Goal: Complete application form

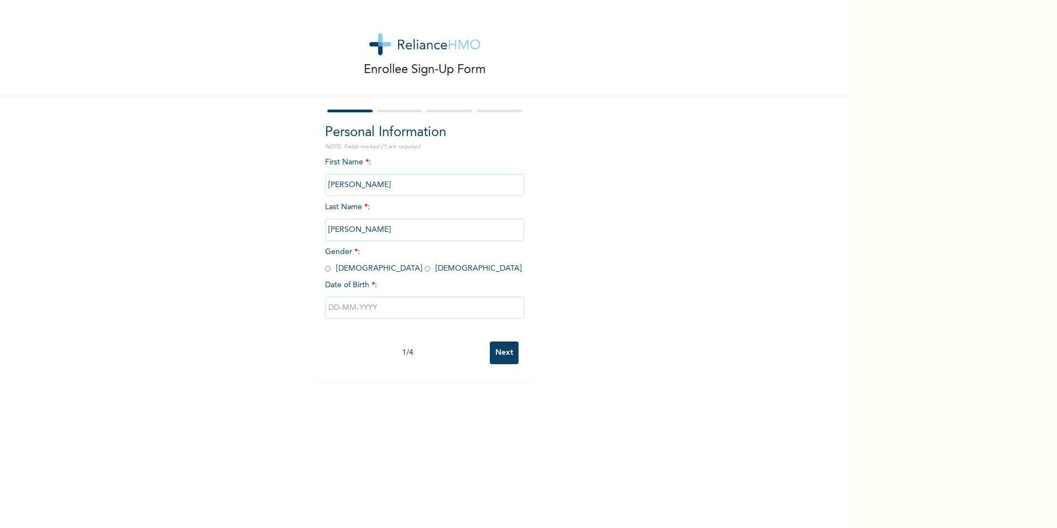
click at [325, 267] on input "radio" at bounding box center [328, 268] width 6 height 11
radio input "true"
click at [363, 306] on input "text" at bounding box center [424, 307] width 199 height 22
select select "8"
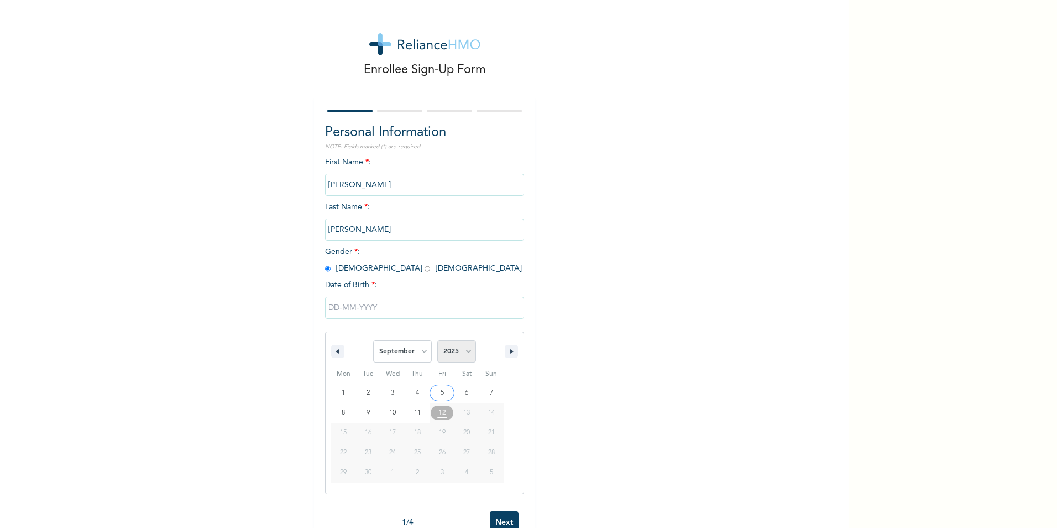
click at [466, 358] on select "2025 2024 2023 2022 2021 2020 2019 2018 2017 2016 2015 2014 2013 2012 2011 2010…" at bounding box center [456, 351] width 39 height 22
select select "1971"
click at [437, 341] on select "2025 2024 2023 2022 2021 2020 2019 2018 2017 2016 2015 2014 2013 2012 2011 2010…" at bounding box center [456, 351] width 39 height 22
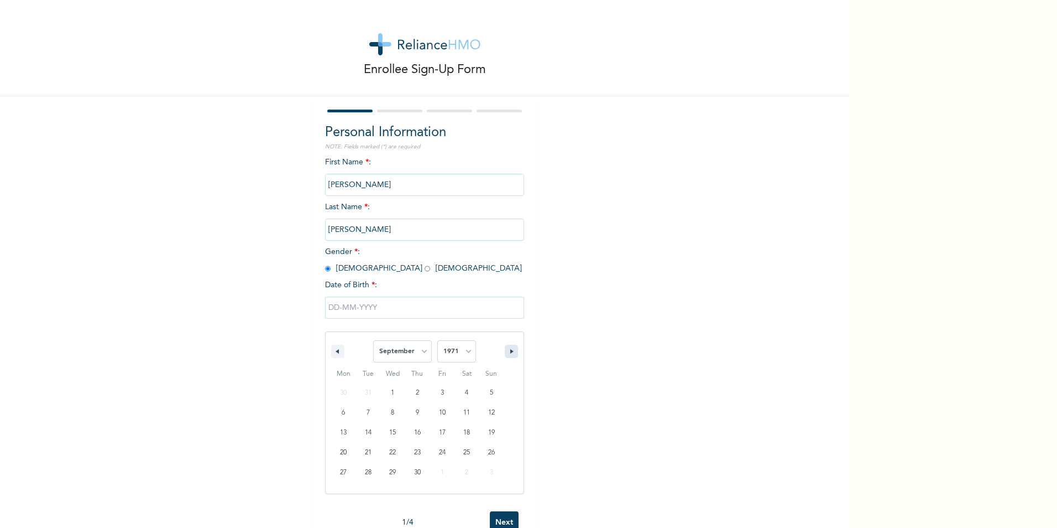
click at [505, 351] on button "button" at bounding box center [511, 351] width 13 height 13
select select "10"
type input "[DATE]"
click at [504, 348] on input "Next" at bounding box center [504, 352] width 29 height 23
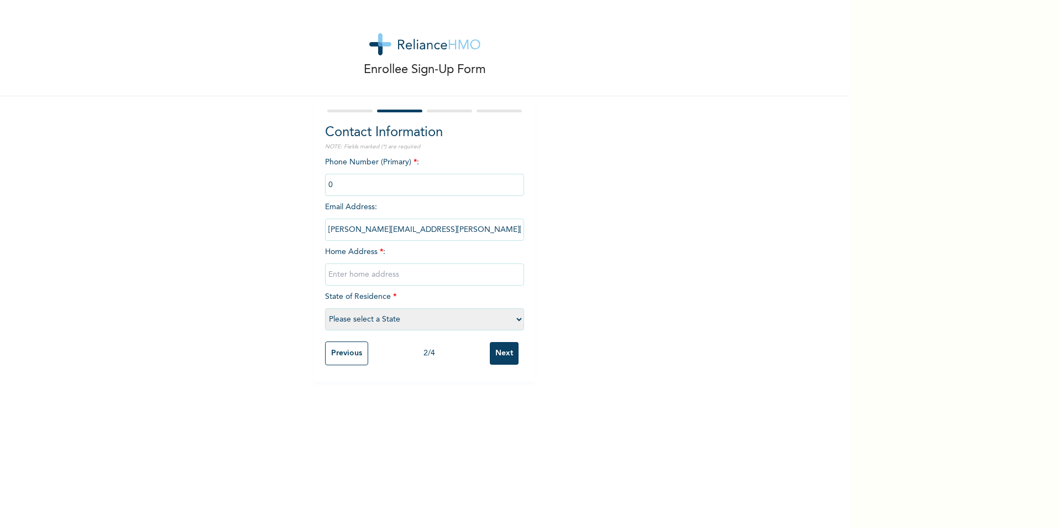
click at [331, 185] on input "phone" at bounding box center [424, 185] width 199 height 22
drag, startPoint x: 350, startPoint y: 174, endPoint x: 346, endPoint y: 180, distance: 6.9
click at [347, 179] on input "phone" at bounding box center [424, 185] width 199 height 22
click at [342, 185] on input "phone" at bounding box center [424, 185] width 199 height 22
click at [331, 184] on input "phone" at bounding box center [424, 185] width 199 height 22
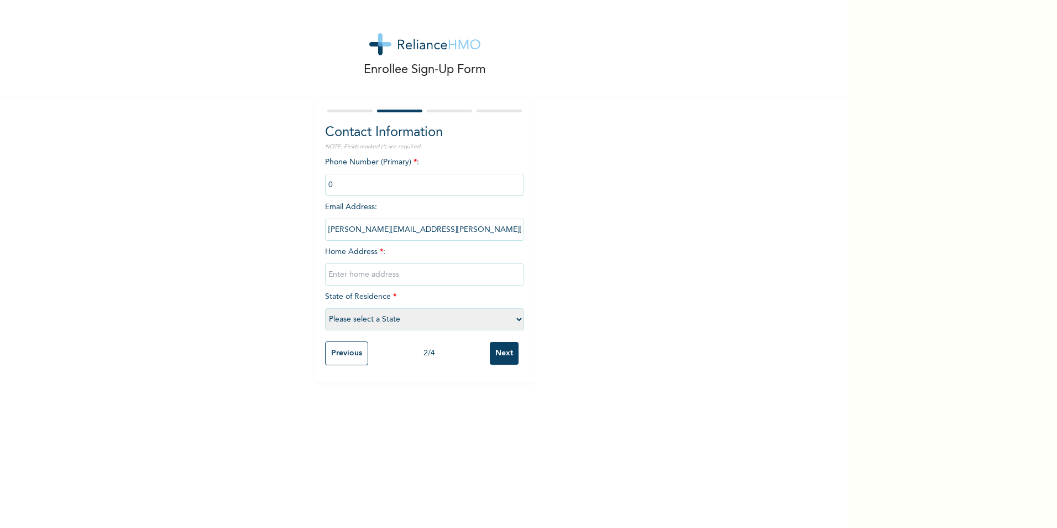
click at [331, 184] on input "phone" at bounding box center [424, 185] width 199 height 22
click at [332, 184] on input "phone" at bounding box center [424, 185] width 199 height 22
click at [338, 186] on input "phone" at bounding box center [424, 185] width 199 height 22
click at [359, 187] on input "phone" at bounding box center [424, 185] width 199 height 22
click at [517, 321] on select "Please select a State [PERSON_NAME] (FCT) [PERSON_NAME] Ibom [GEOGRAPHIC_DATA] …" at bounding box center [424, 319] width 199 height 22
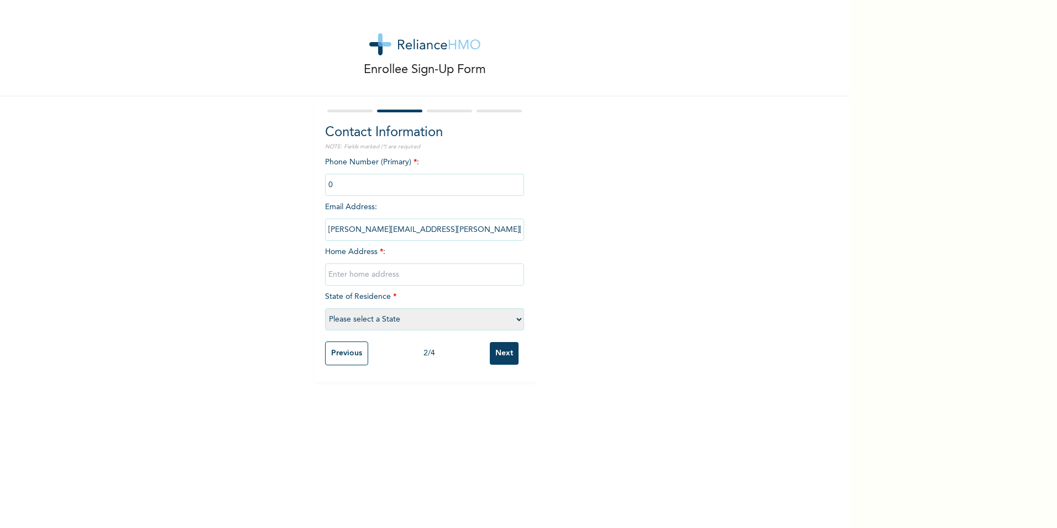
select select "33"
click at [325, 308] on select "Please select a State [PERSON_NAME] (FCT) [PERSON_NAME] Ibom [GEOGRAPHIC_DATA] …" at bounding box center [424, 319] width 199 height 22
click at [333, 275] on input "text" at bounding box center [424, 274] width 199 height 22
type input "Bllock 30 [GEOGRAPHIC_DATA],[GEOGRAPHIC_DATA],[GEOGRAPHIC_DATA]"
click at [346, 184] on input "phone" at bounding box center [424, 185] width 199 height 22
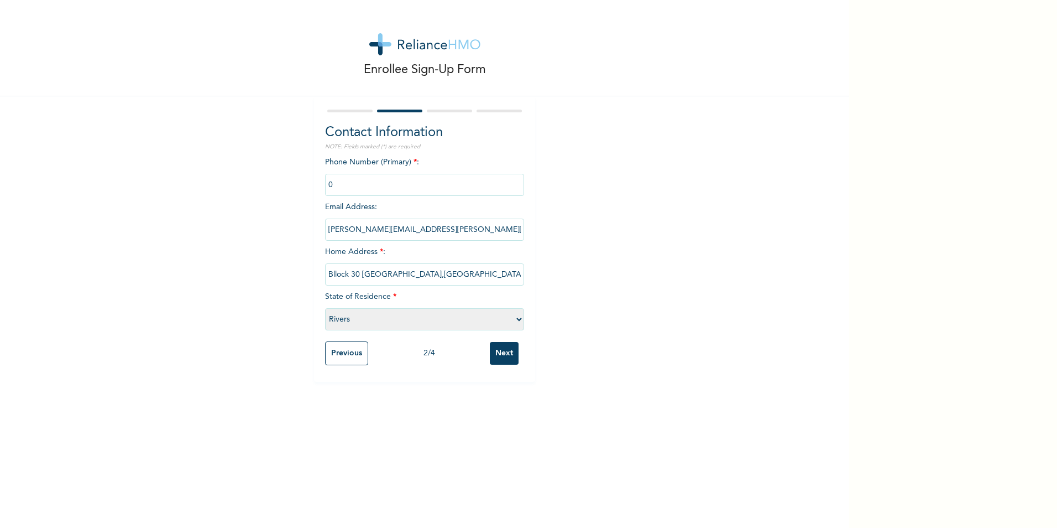
click at [346, 184] on input "phone" at bounding box center [424, 185] width 199 height 22
click at [341, 184] on input "phone" at bounding box center [424, 185] width 199 height 22
click at [340, 182] on input "phone" at bounding box center [424, 185] width 199 height 22
click at [337, 182] on input "phone" at bounding box center [424, 185] width 199 height 22
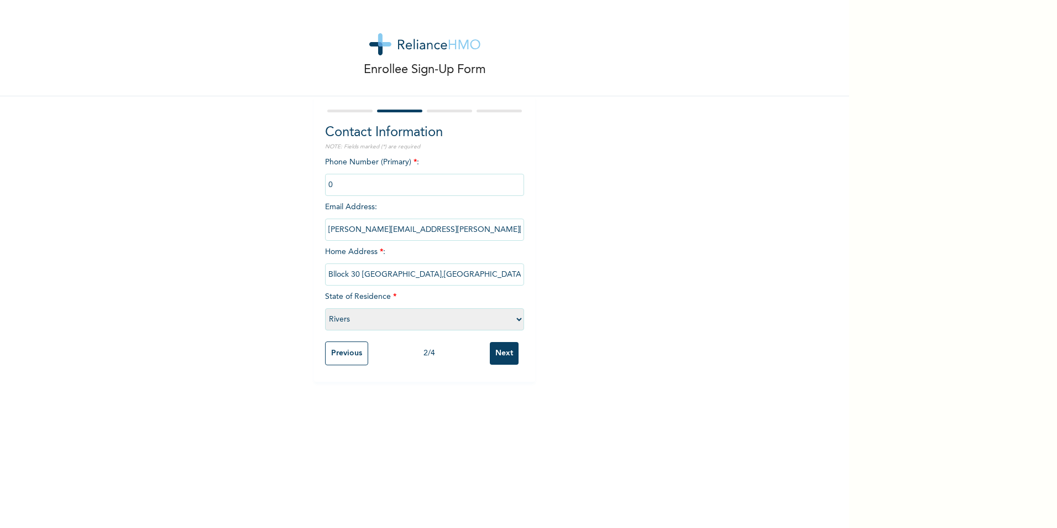
click at [332, 190] on input "phone" at bounding box center [424, 185] width 199 height 22
click at [335, 181] on input "phone" at bounding box center [424, 185] width 199 height 22
drag, startPoint x: 333, startPoint y: 185, endPoint x: 340, endPoint y: 186, distance: 6.8
click at [334, 185] on input "phone" at bounding box center [424, 185] width 199 height 22
click at [342, 188] on input "phone" at bounding box center [424, 185] width 199 height 22
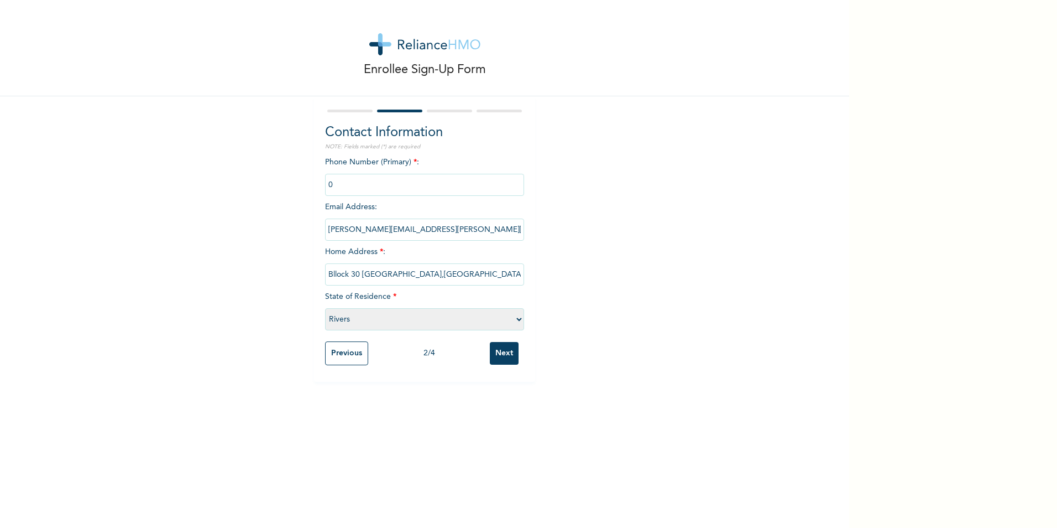
drag, startPoint x: 347, startPoint y: 182, endPoint x: 347, endPoint y: 201, distance: 18.2
click at [347, 200] on div "Phone Number (Primary) * : Email Address : [PERSON_NAME][EMAIL_ADDRESS][PERSON_…" at bounding box center [424, 246] width 199 height 179
click at [347, 201] on div "Phone Number (Primary) * : Email Address : [PERSON_NAME][EMAIL_ADDRESS][PERSON_…" at bounding box center [424, 246] width 199 height 179
click at [340, 177] on input "phone" at bounding box center [424, 185] width 199 height 22
click at [338, 180] on input "phone" at bounding box center [424, 185] width 199 height 22
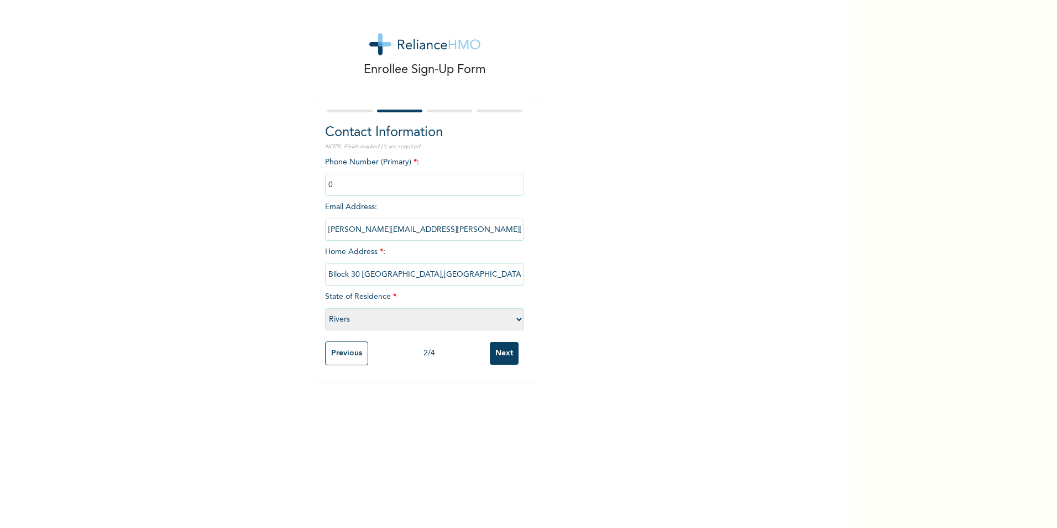
click at [338, 181] on input "phone" at bounding box center [424, 185] width 199 height 22
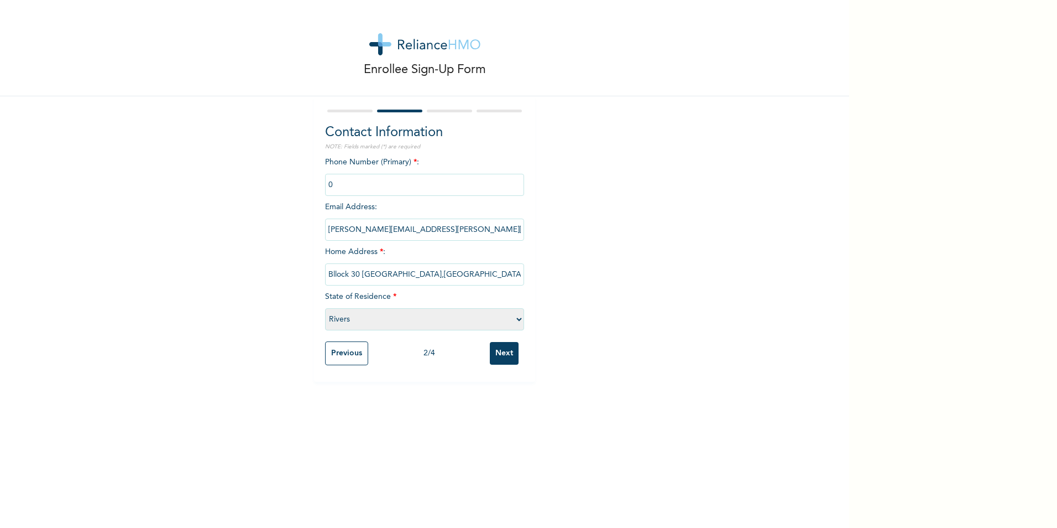
click at [338, 181] on input "phone" at bounding box center [424, 185] width 199 height 22
drag, startPoint x: 338, startPoint y: 181, endPoint x: 357, endPoint y: 187, distance: 19.9
click at [357, 187] on input "phone" at bounding box center [424, 185] width 199 height 22
click at [420, 181] on input "phone" at bounding box center [424, 185] width 199 height 22
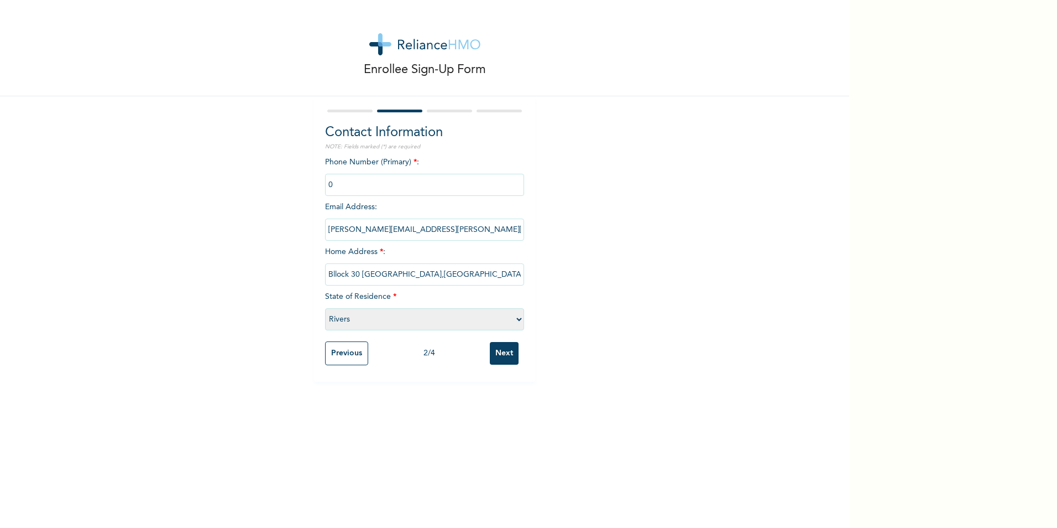
click at [420, 181] on input "phone" at bounding box center [424, 185] width 199 height 22
drag, startPoint x: 420, startPoint y: 181, endPoint x: 390, endPoint y: 184, distance: 30.5
click at [390, 184] on input "phone" at bounding box center [424, 185] width 199 height 22
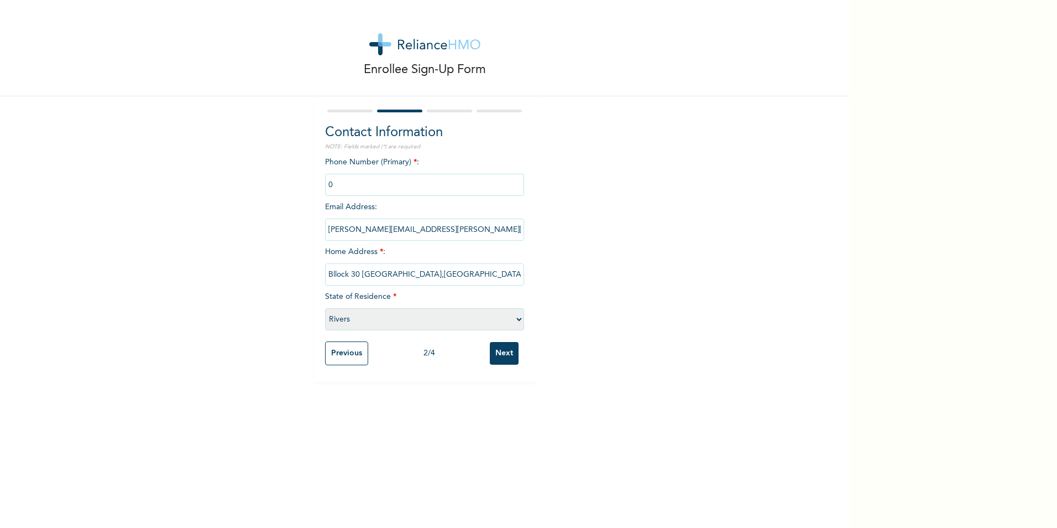
click at [390, 184] on input "phone" at bounding box center [424, 185] width 199 height 22
click at [496, 350] on input "Next" at bounding box center [504, 353] width 29 height 23
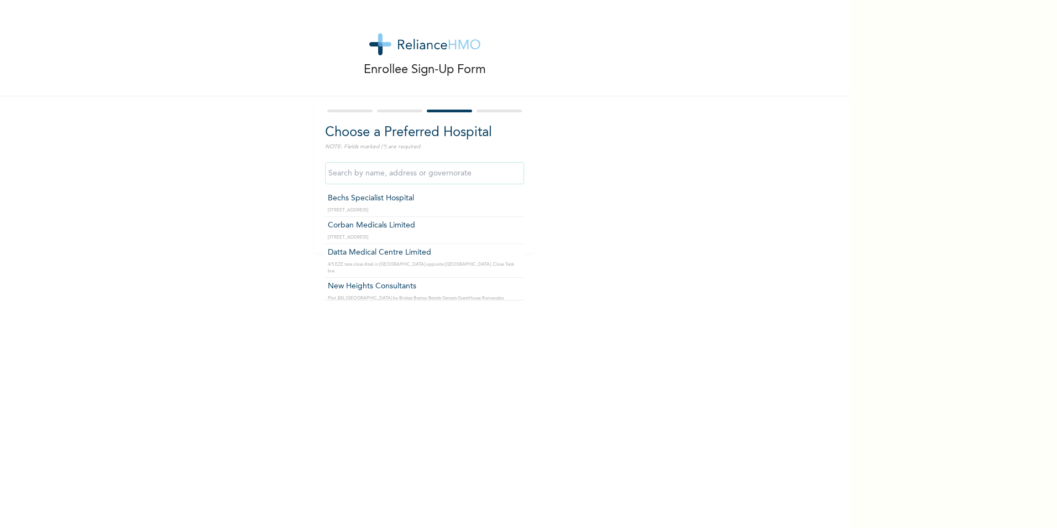
click at [493, 175] on input "text" at bounding box center [424, 173] width 199 height 22
type input "[GEOGRAPHIC_DATA]- [GEOGRAPHIC_DATA]"
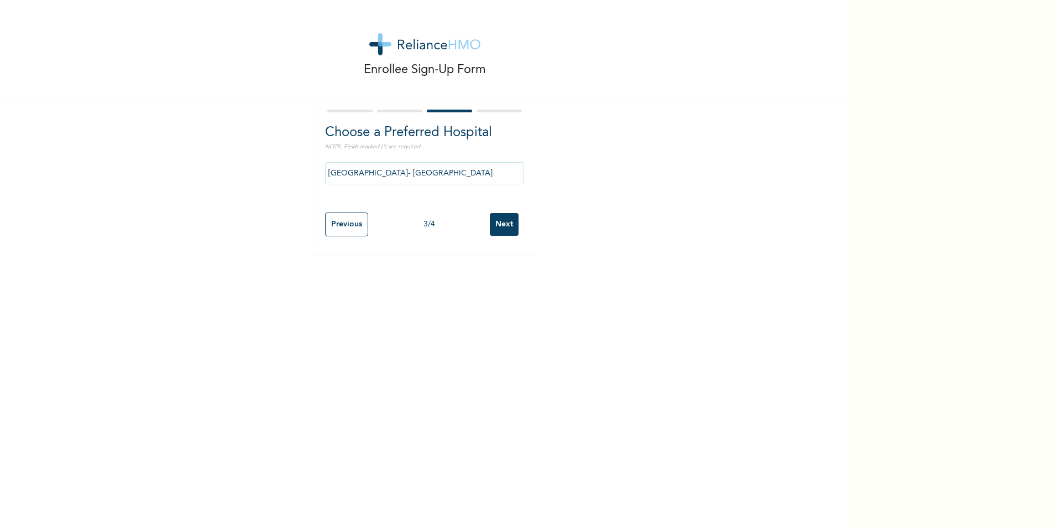
click at [499, 222] on input "Next" at bounding box center [504, 224] width 29 height 23
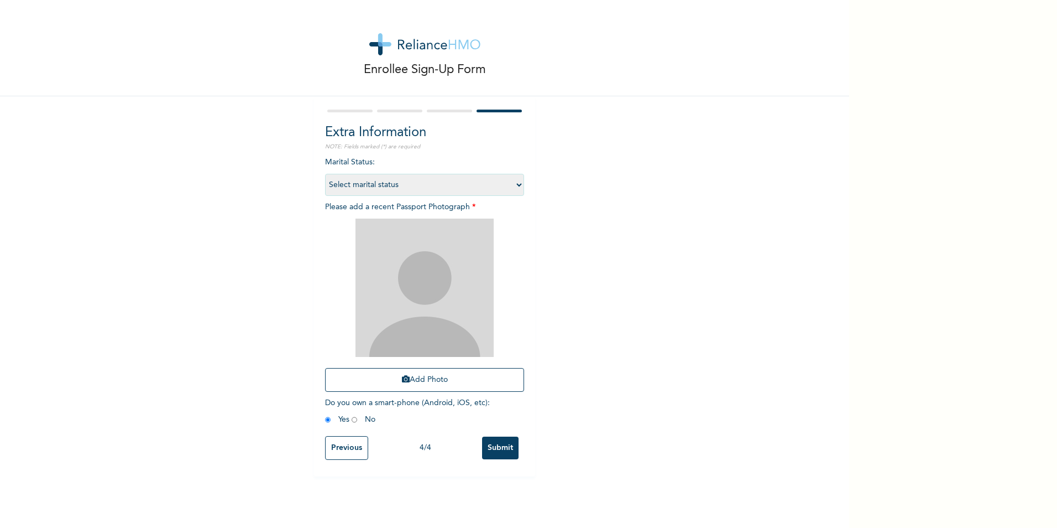
click at [514, 184] on select "Select marital status [DEMOGRAPHIC_DATA] Married [DEMOGRAPHIC_DATA] Widow/[DEMO…" at bounding box center [424, 185] width 199 height 22
select select "2"
click at [325, 174] on select "Select marital status [DEMOGRAPHIC_DATA] Married [DEMOGRAPHIC_DATA] Widow/[DEMO…" at bounding box center [424, 185] width 199 height 22
click at [451, 374] on button "Add Photo" at bounding box center [424, 380] width 199 height 24
click at [448, 375] on button "Add Photo" at bounding box center [424, 380] width 199 height 24
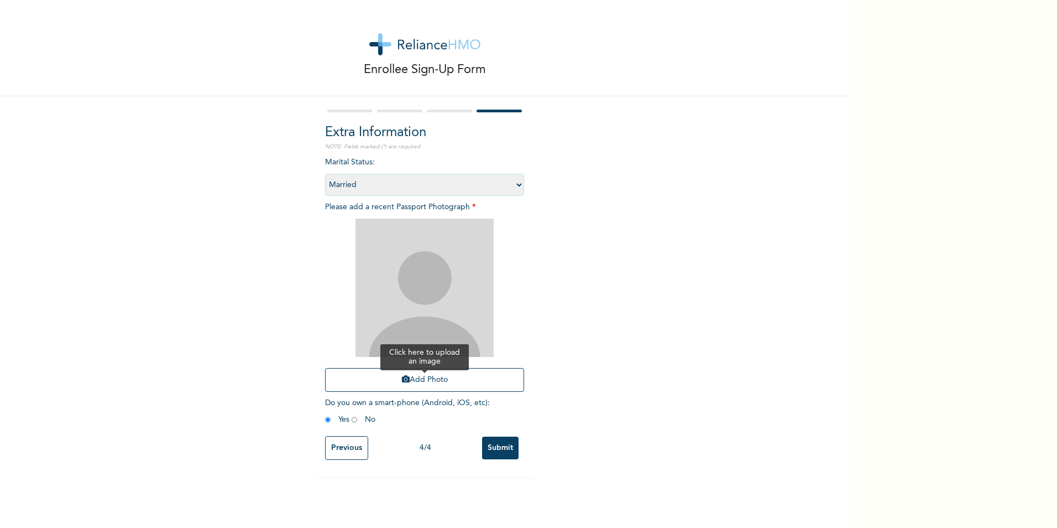
click at [435, 387] on button "Add Photo" at bounding box center [424, 380] width 199 height 24
click at [455, 378] on button "Add Photo" at bounding box center [424, 380] width 199 height 24
click at [458, 377] on button "Add Photo" at bounding box center [424, 380] width 199 height 24
click at [350, 450] on input "Previous" at bounding box center [346, 448] width 43 height 24
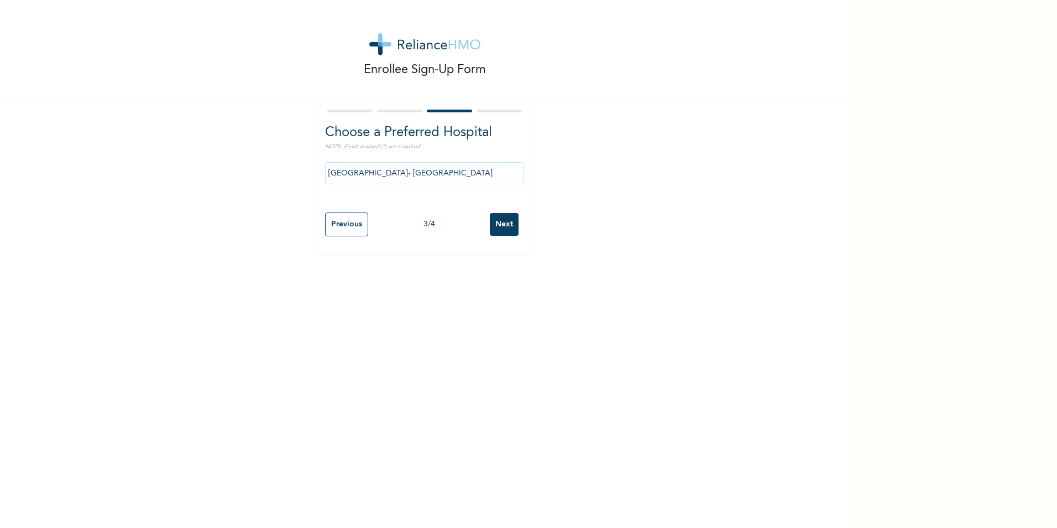
click at [338, 223] on input "Previous" at bounding box center [346, 224] width 43 height 24
select select "33"
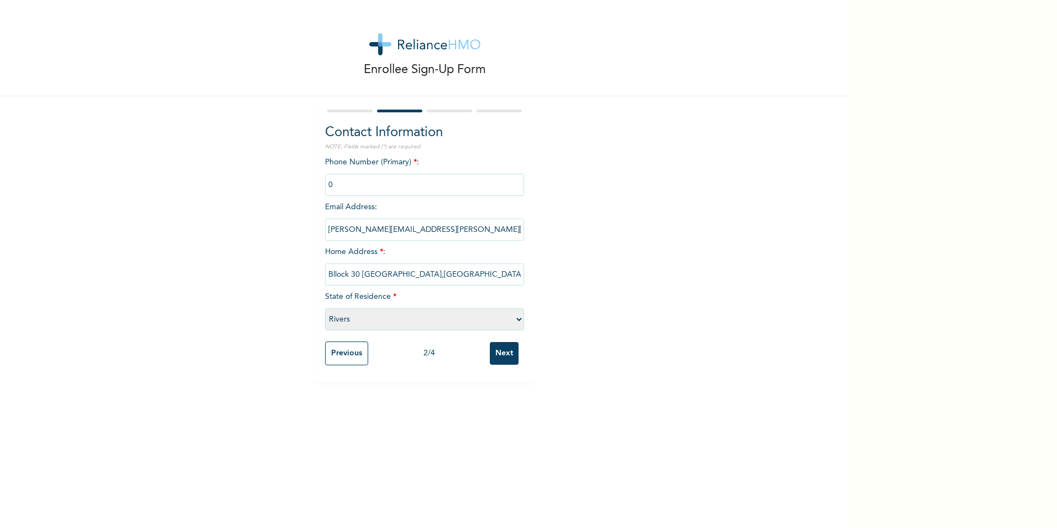
click at [350, 352] on input "Previous" at bounding box center [346, 353] width 43 height 24
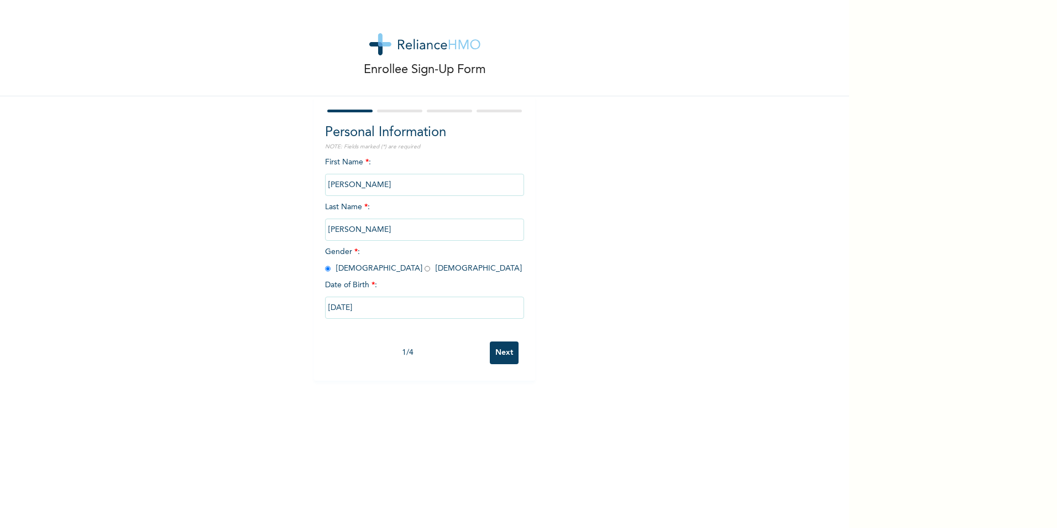
click at [502, 345] on input "Next" at bounding box center [504, 352] width 29 height 23
select select "33"
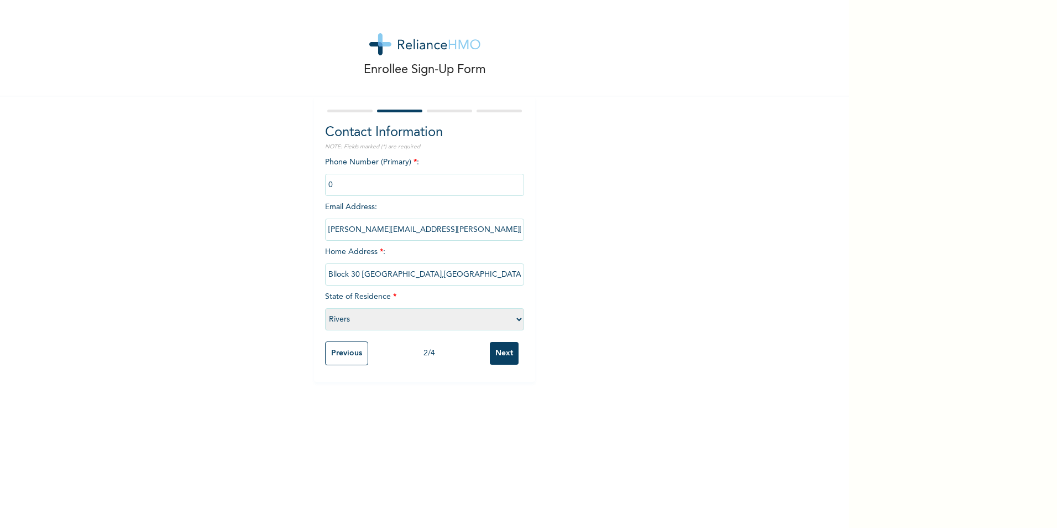
click at [383, 206] on div "Phone Number (Primary) * : Email Address : [PERSON_NAME][EMAIL_ADDRESS][PERSON_…" at bounding box center [424, 246] width 199 height 179
click at [388, 215] on div "Phone Number (Primary) * : Email Address : [PERSON_NAME][EMAIL_ADDRESS][PERSON_…" at bounding box center [424, 246] width 199 height 179
click at [492, 351] on input "Next" at bounding box center [504, 353] width 29 height 23
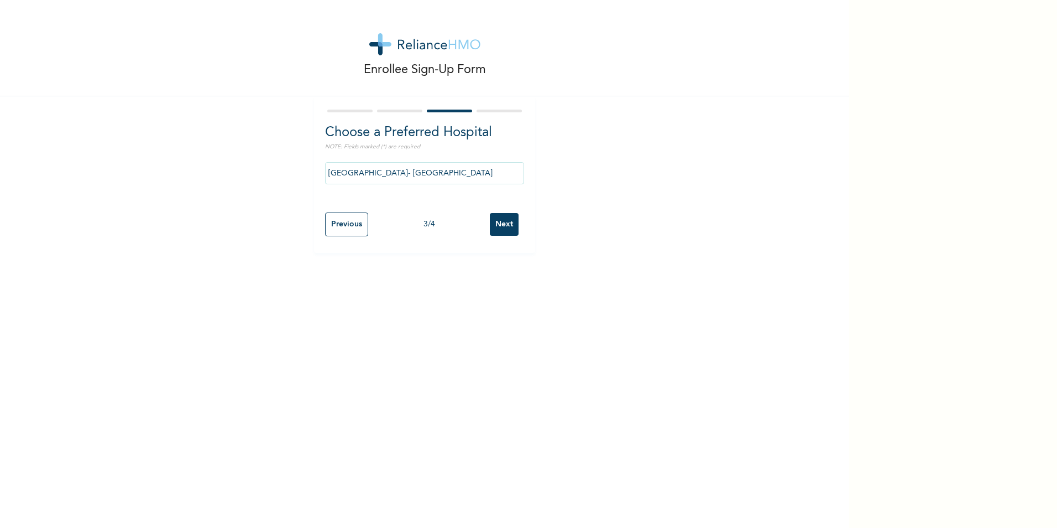
click at [493, 118] on form "Choose a Preferred Hospital NOTE: Fields marked (*) are required [GEOGRAPHIC_DA…" at bounding box center [424, 174] width 199 height 134
click at [500, 223] on input "Next" at bounding box center [504, 224] width 29 height 23
select select "2"
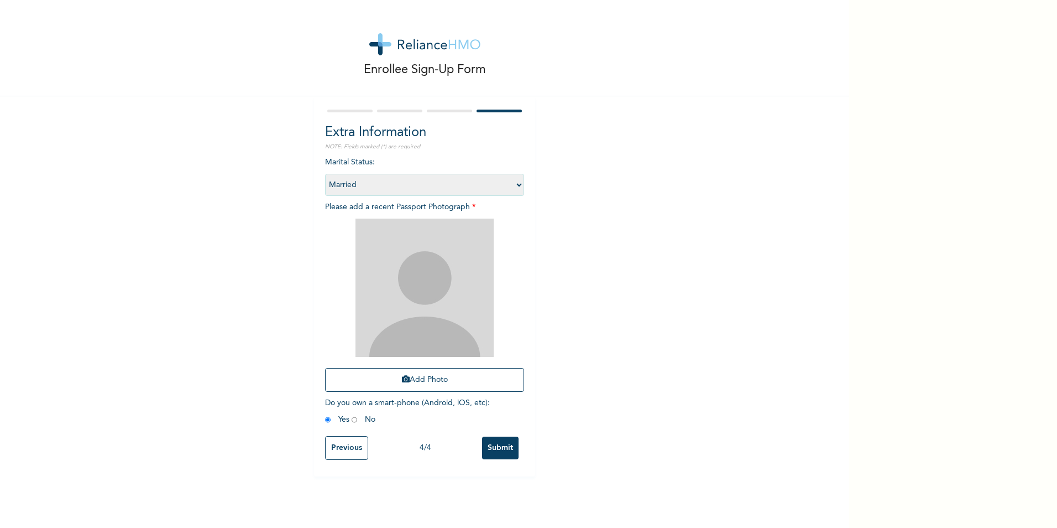
click at [515, 186] on select "Select marital status [DEMOGRAPHIC_DATA] Married [DEMOGRAPHIC_DATA] Widow/[DEMO…" at bounding box center [424, 185] width 199 height 22
click at [325, 174] on select "Select marital status [DEMOGRAPHIC_DATA] Married [DEMOGRAPHIC_DATA] Widow/[DEMO…" at bounding box center [424, 185] width 199 height 22
